Goal: Information Seeking & Learning: Understand process/instructions

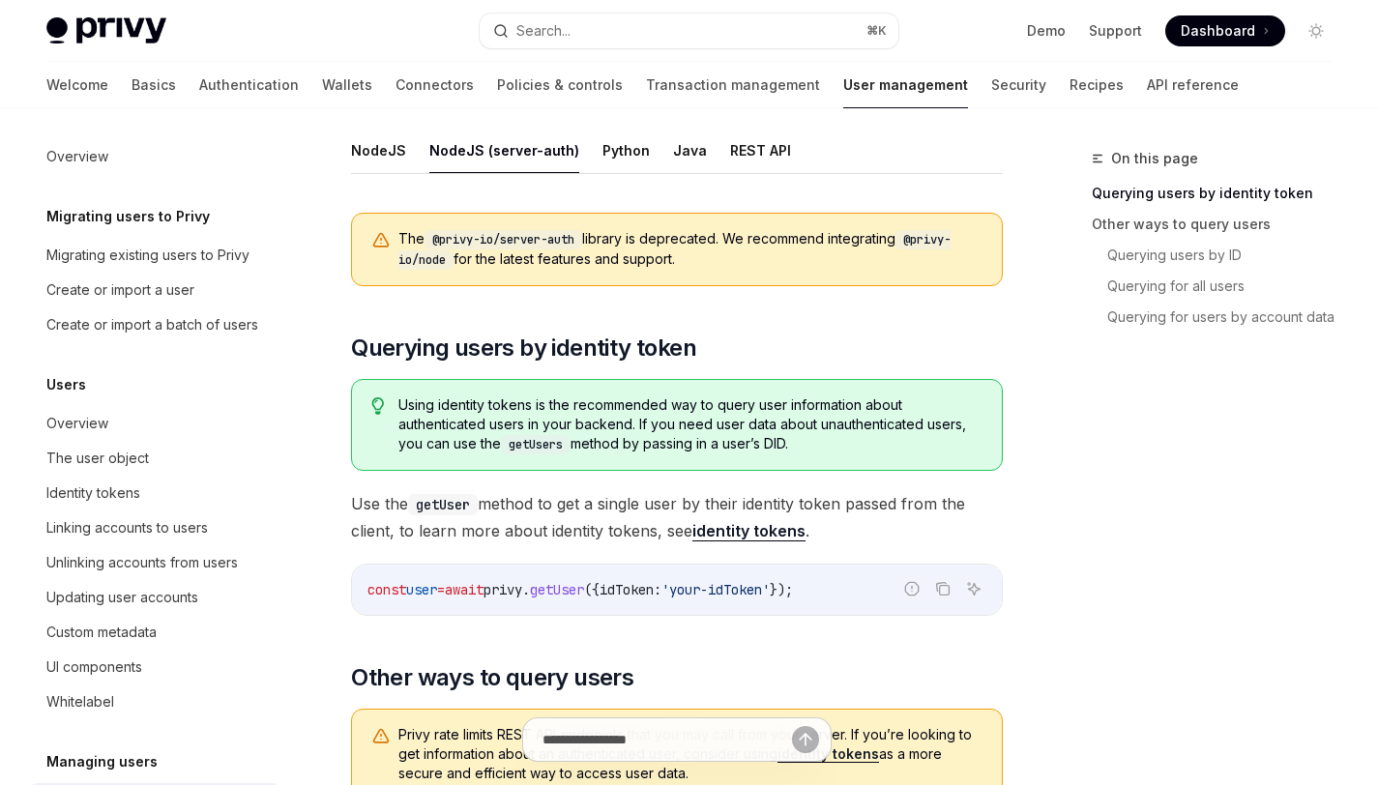
scroll to position [333, 0]
